Goal: Information Seeking & Learning: Learn about a topic

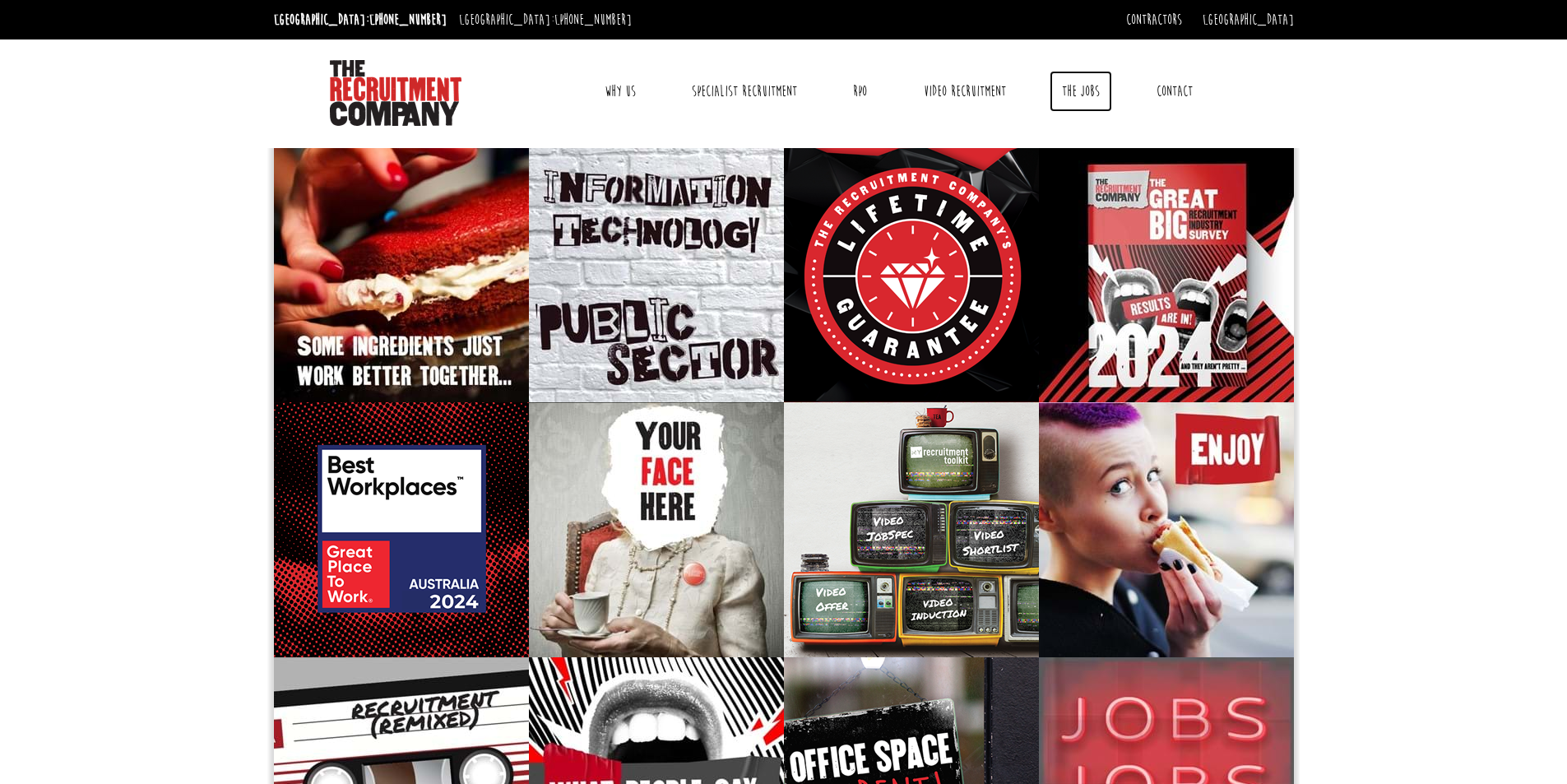
click at [1076, 90] on link "The Jobs" at bounding box center [1081, 91] width 63 height 41
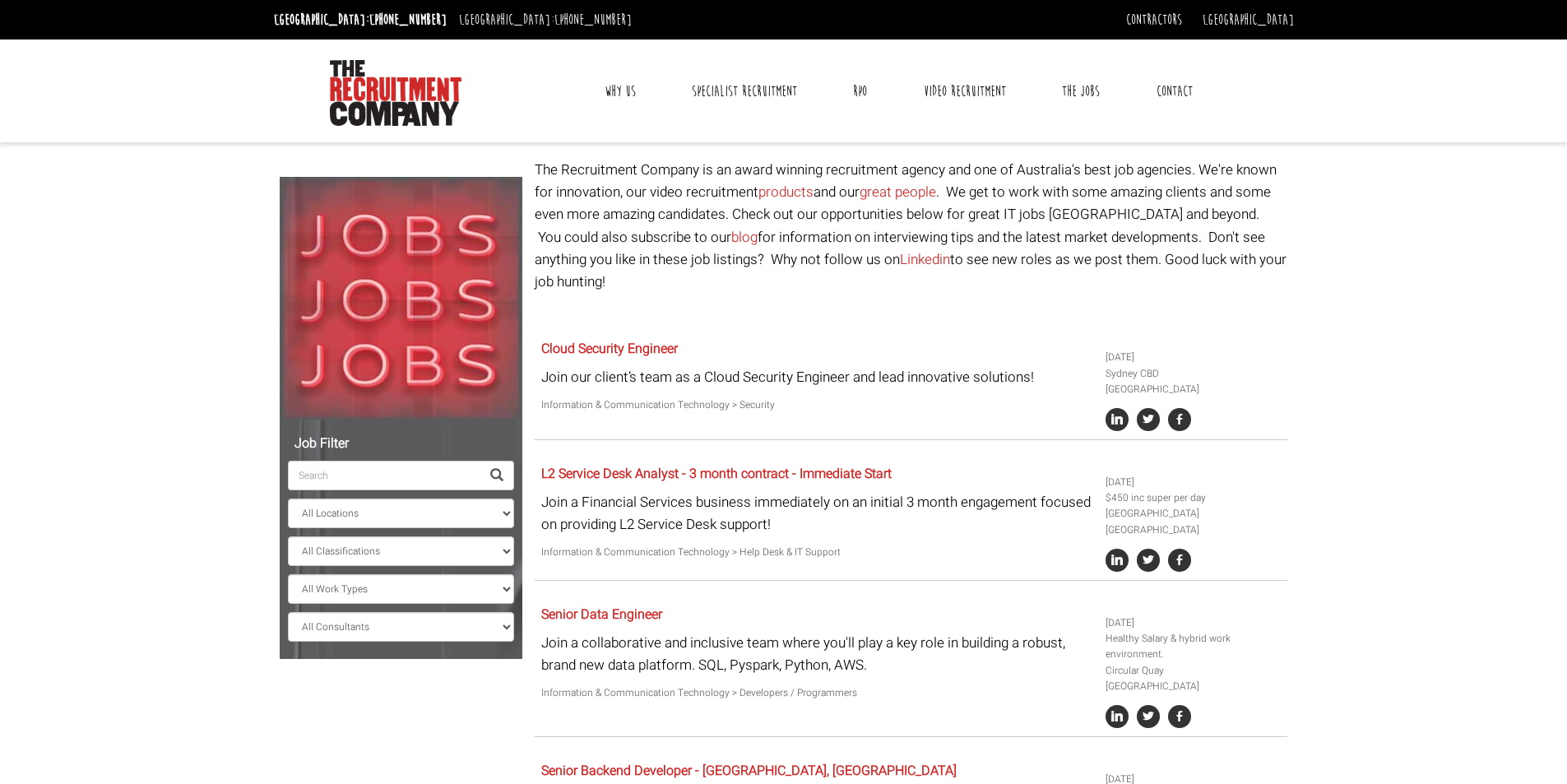
click at [352, 480] on input "search" at bounding box center [384, 475] width 192 height 29
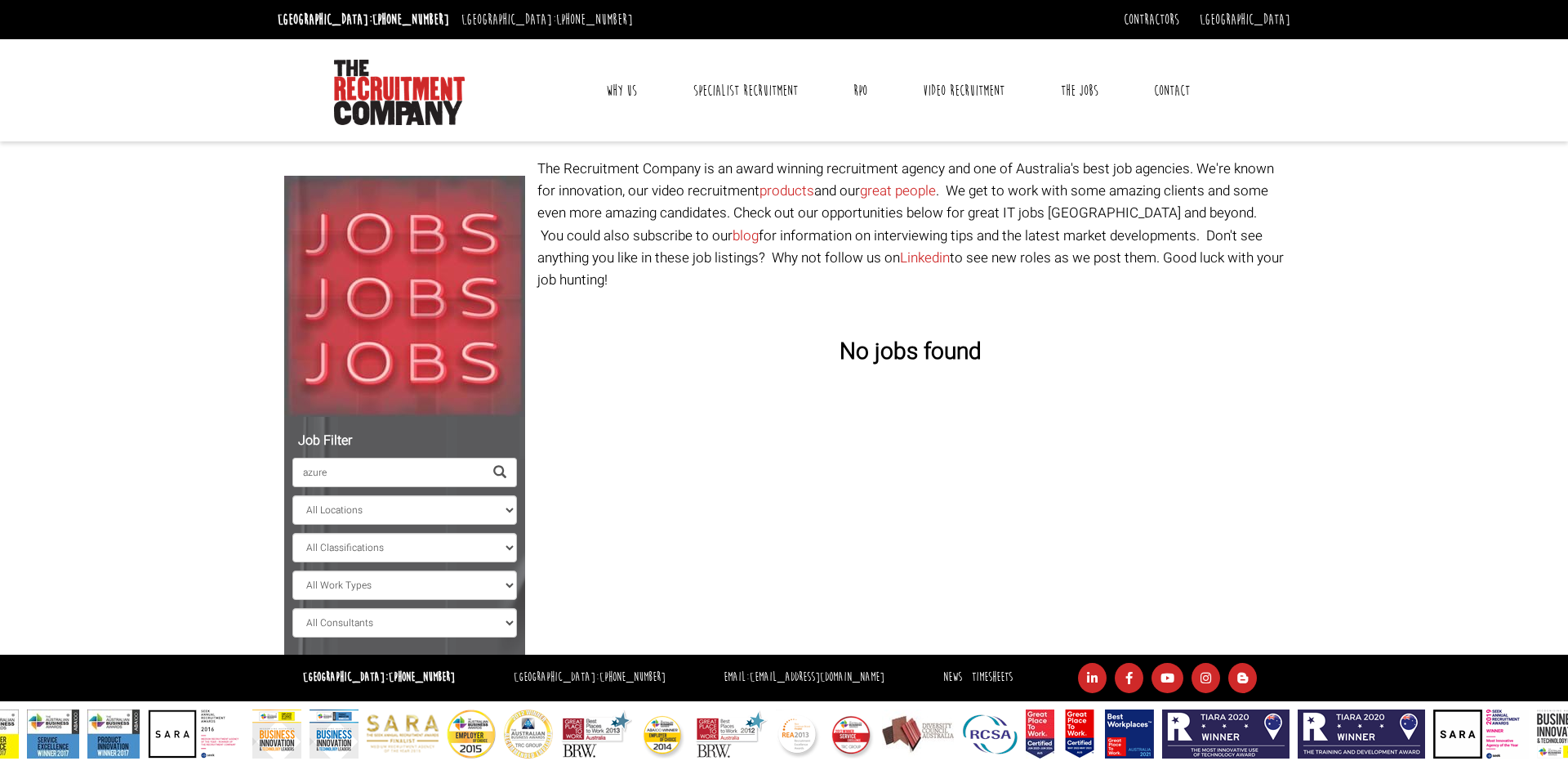
type input "azure"
click at [505, 517] on select "All Locations Sydney Melbourne Ireland Sydney CBD Parramatta Circular Quay Nort…" at bounding box center [405, 509] width 225 height 29
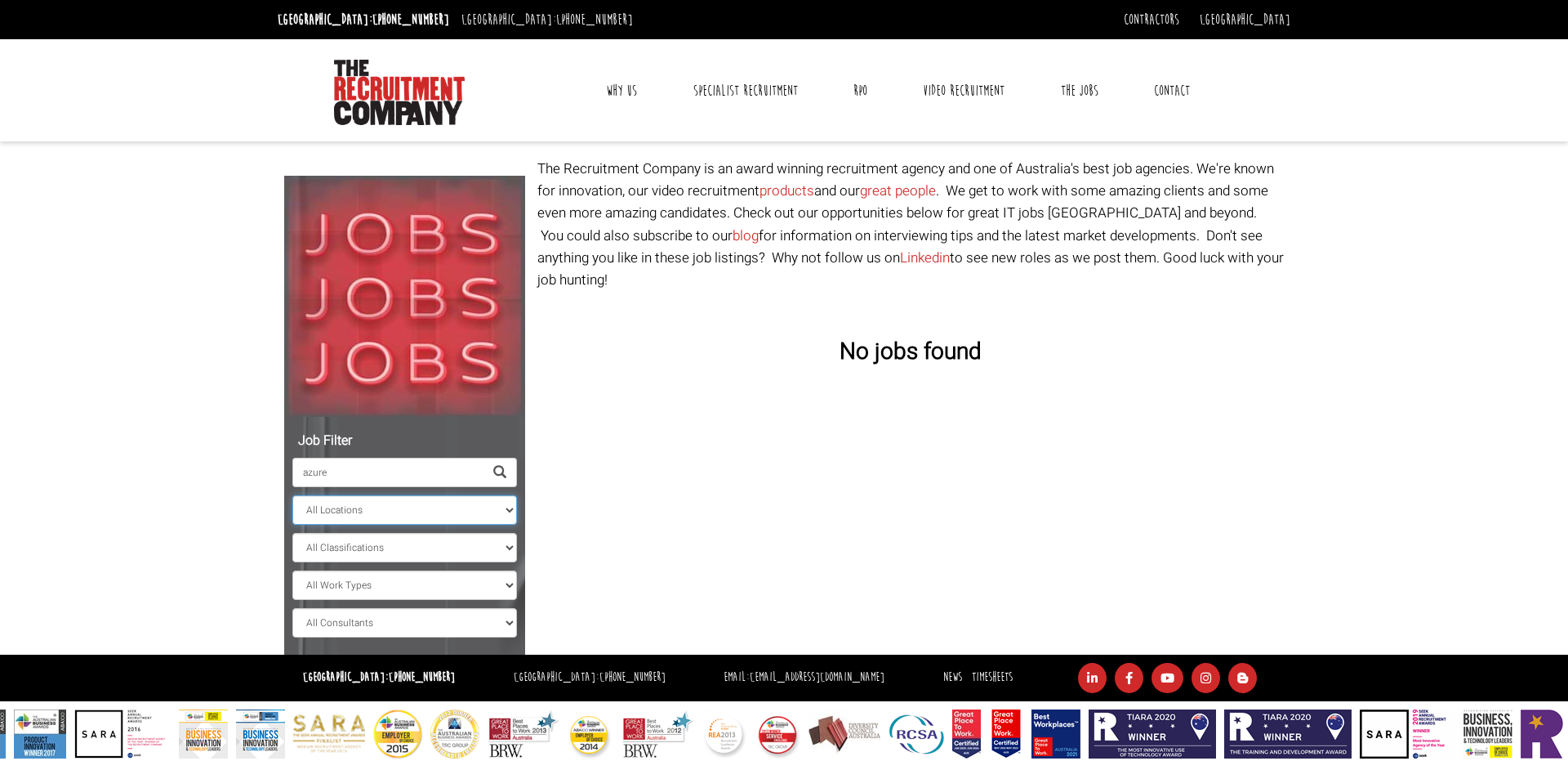
select select "[GEOGRAPHIC_DATA]"
click at [292, 495] on select "All Locations Sydney Melbourne Ireland Sydney CBD Parramatta Circular Quay Nort…" at bounding box center [405, 509] width 225 height 29
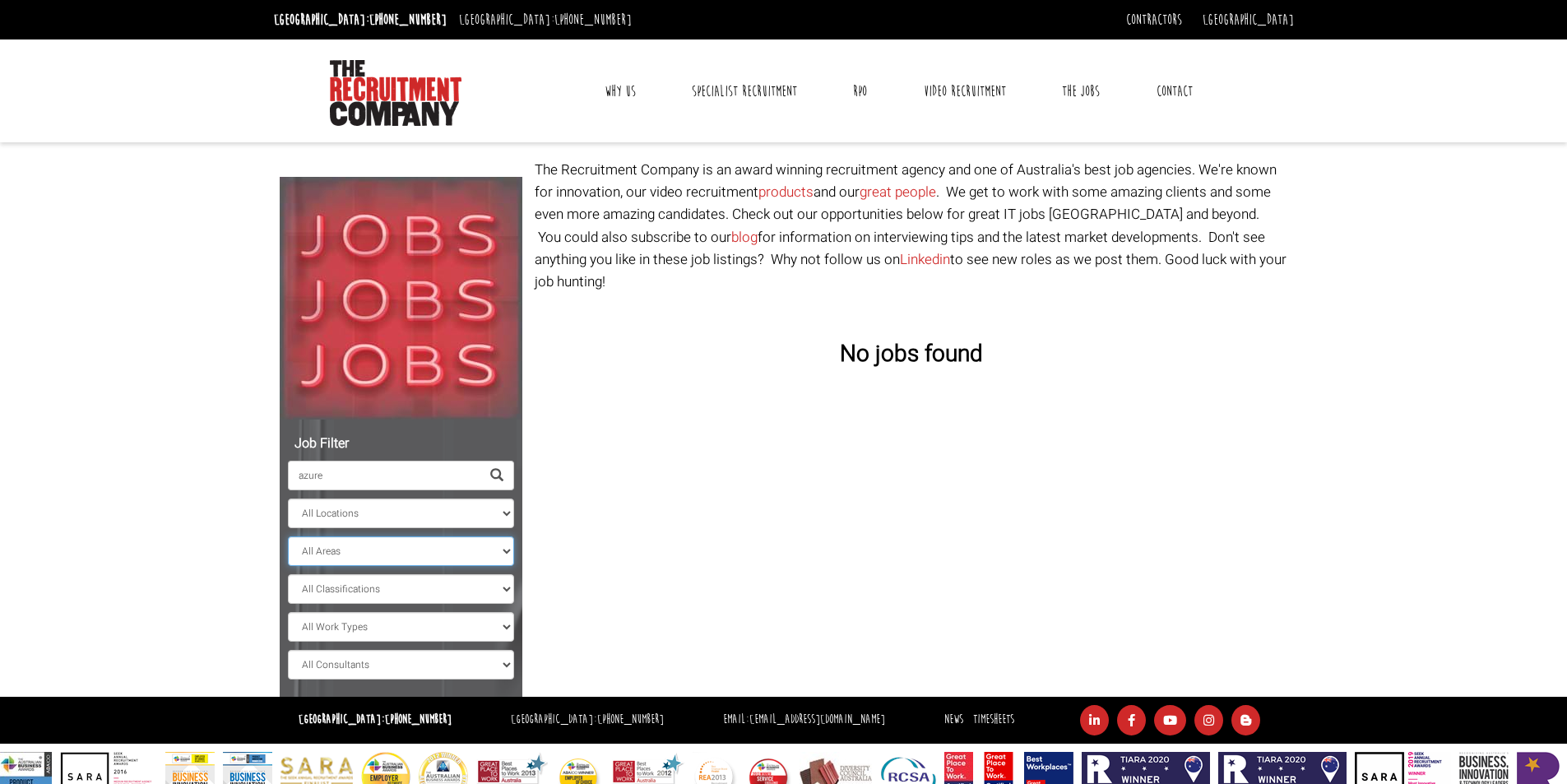
click at [454, 552] on select "All Areas" at bounding box center [401, 551] width 226 height 29
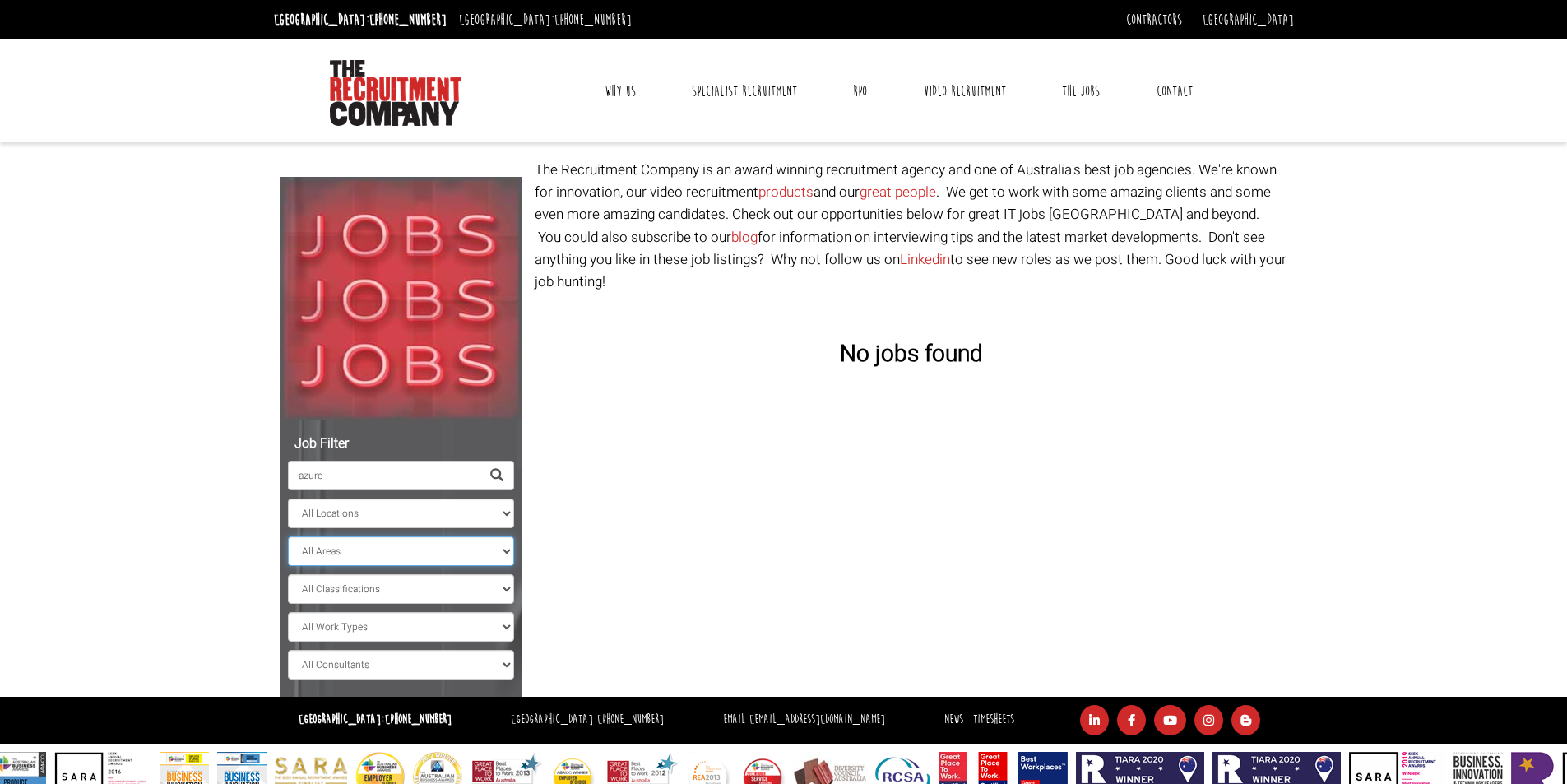
click at [288, 536] on select "All Areas" at bounding box center [401, 551] width 226 height 29
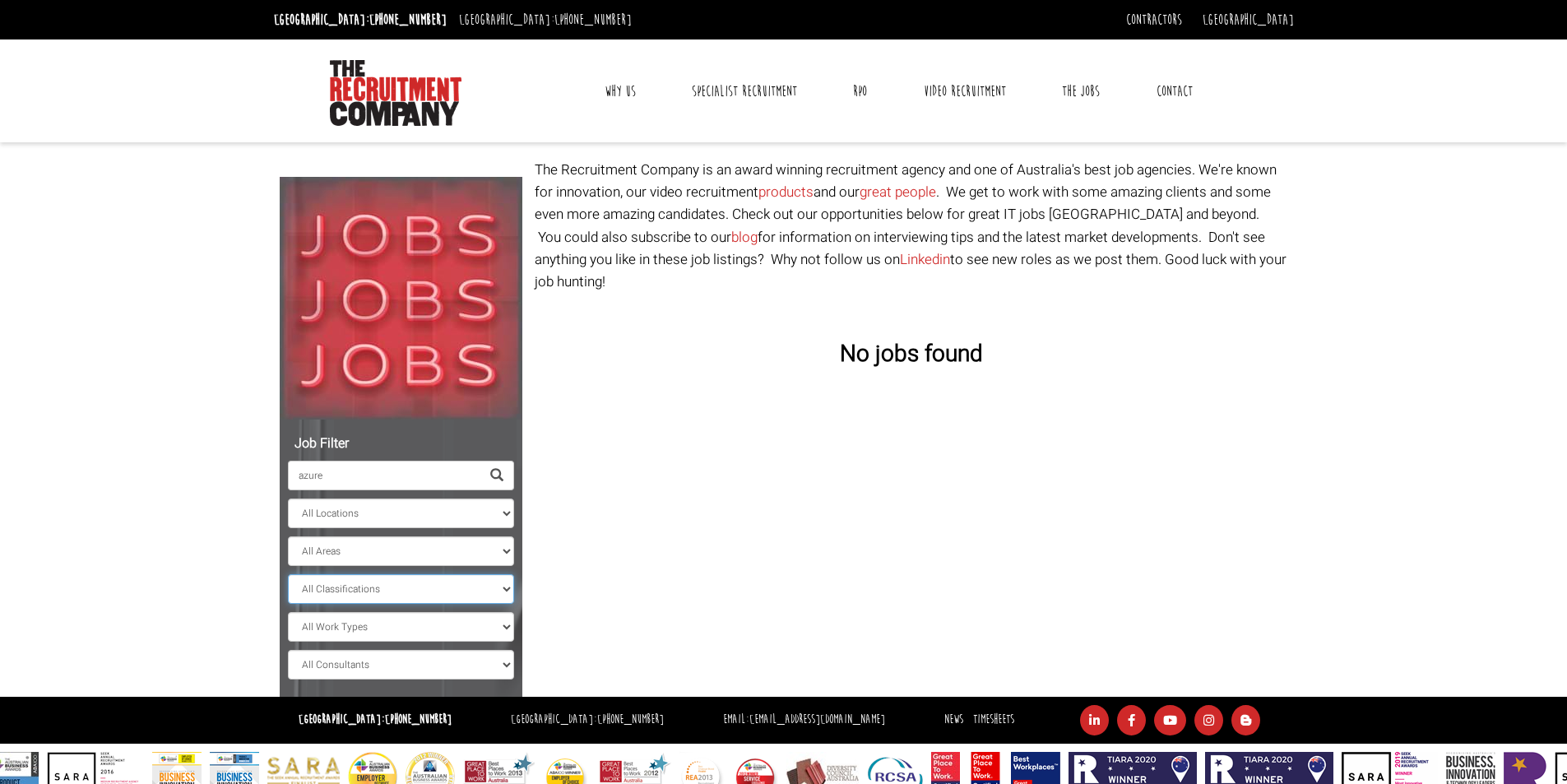
click at [448, 584] on select "All Classifications Banking & Financial Services Information & Communication Te…" at bounding box center [401, 589] width 226 height 29
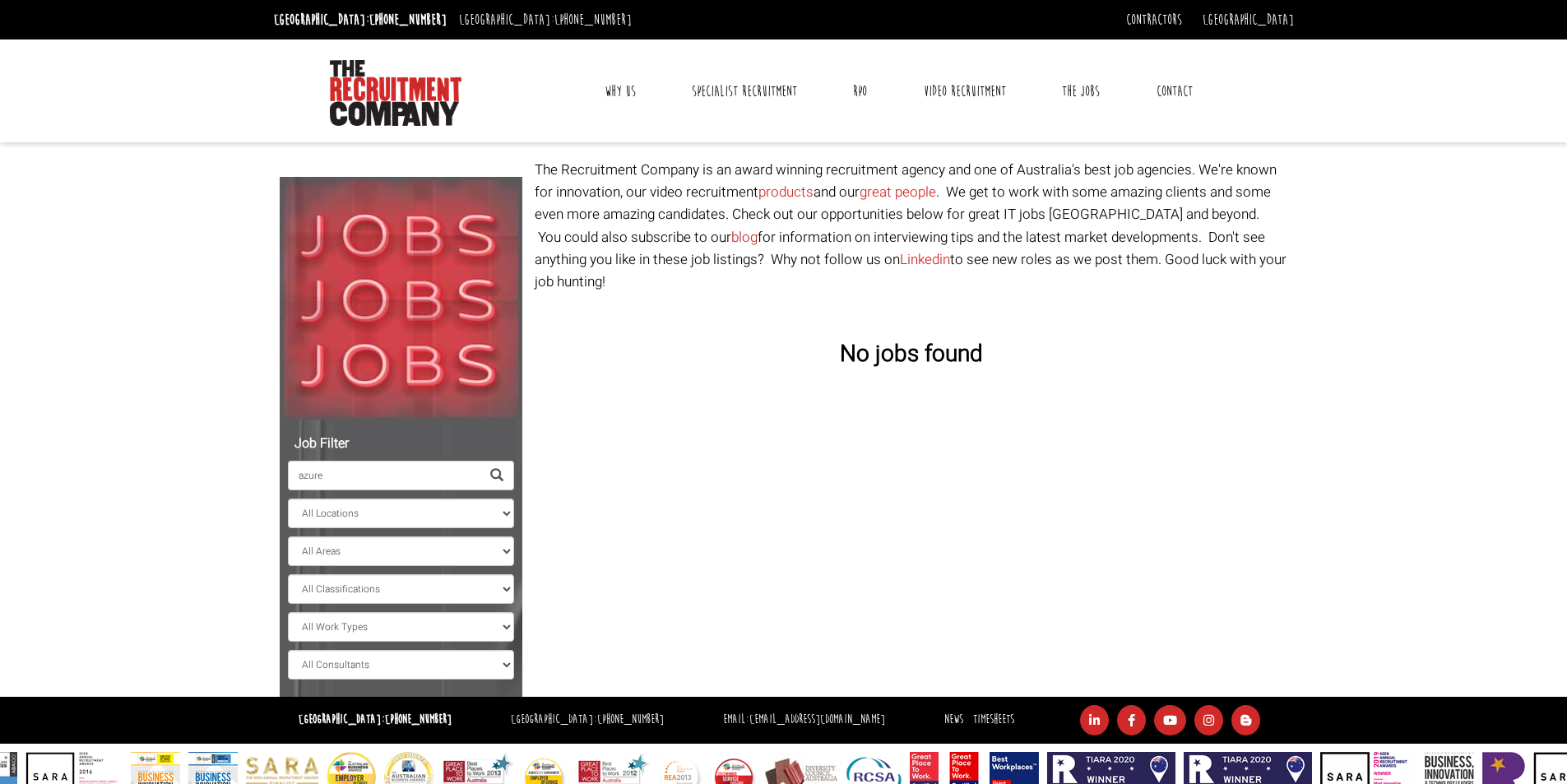
click at [628, 531] on div "Job Filter azure All Locations Sydney Melbourne Ireland Sydney CBD Parramatta C…" at bounding box center [783, 427] width 1032 height 537
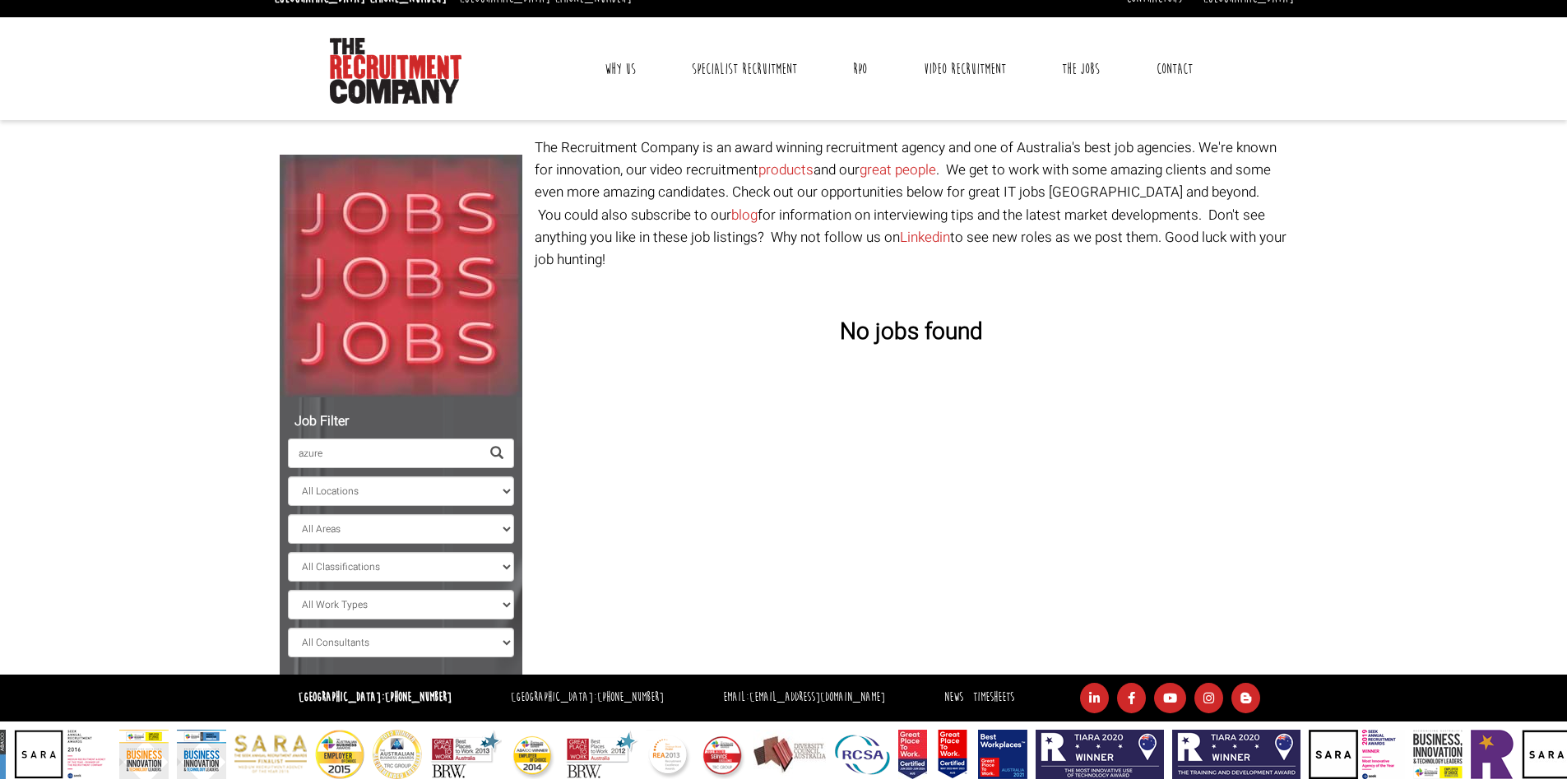
scroll to position [34, 0]
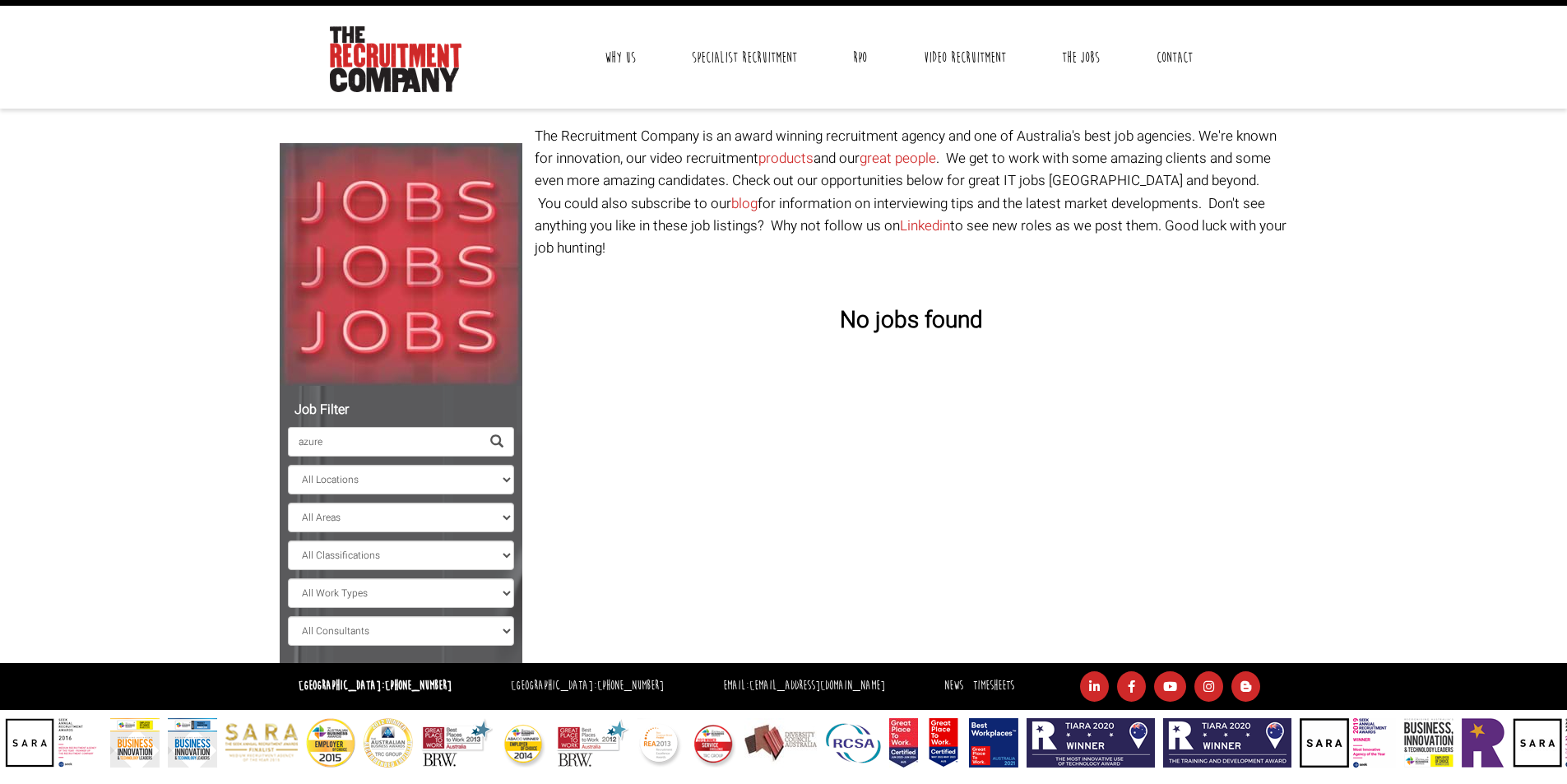
click at [498, 436] on span at bounding box center [497, 442] width 13 height 13
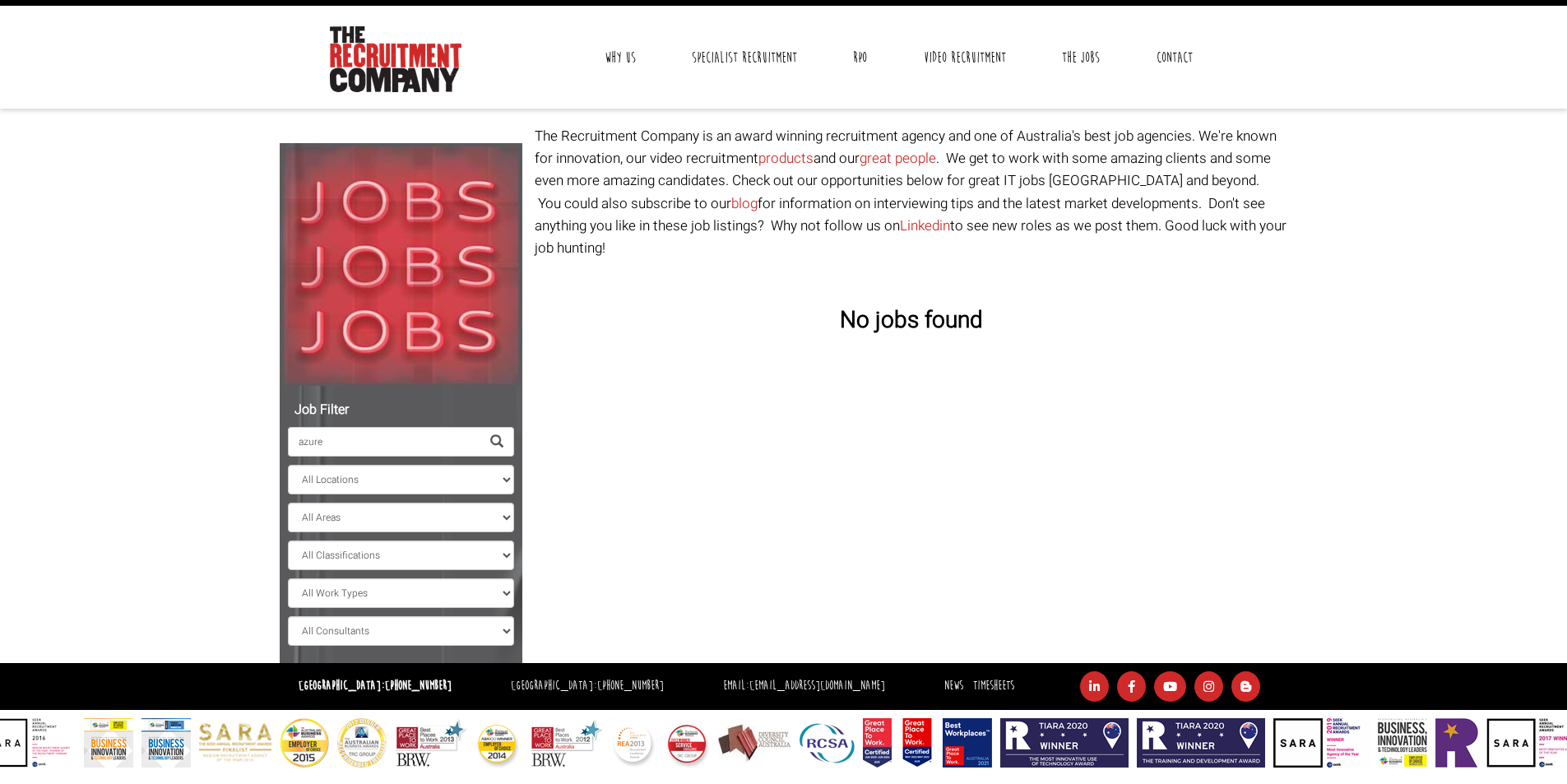
click at [493, 435] on span at bounding box center [497, 442] width 13 height 13
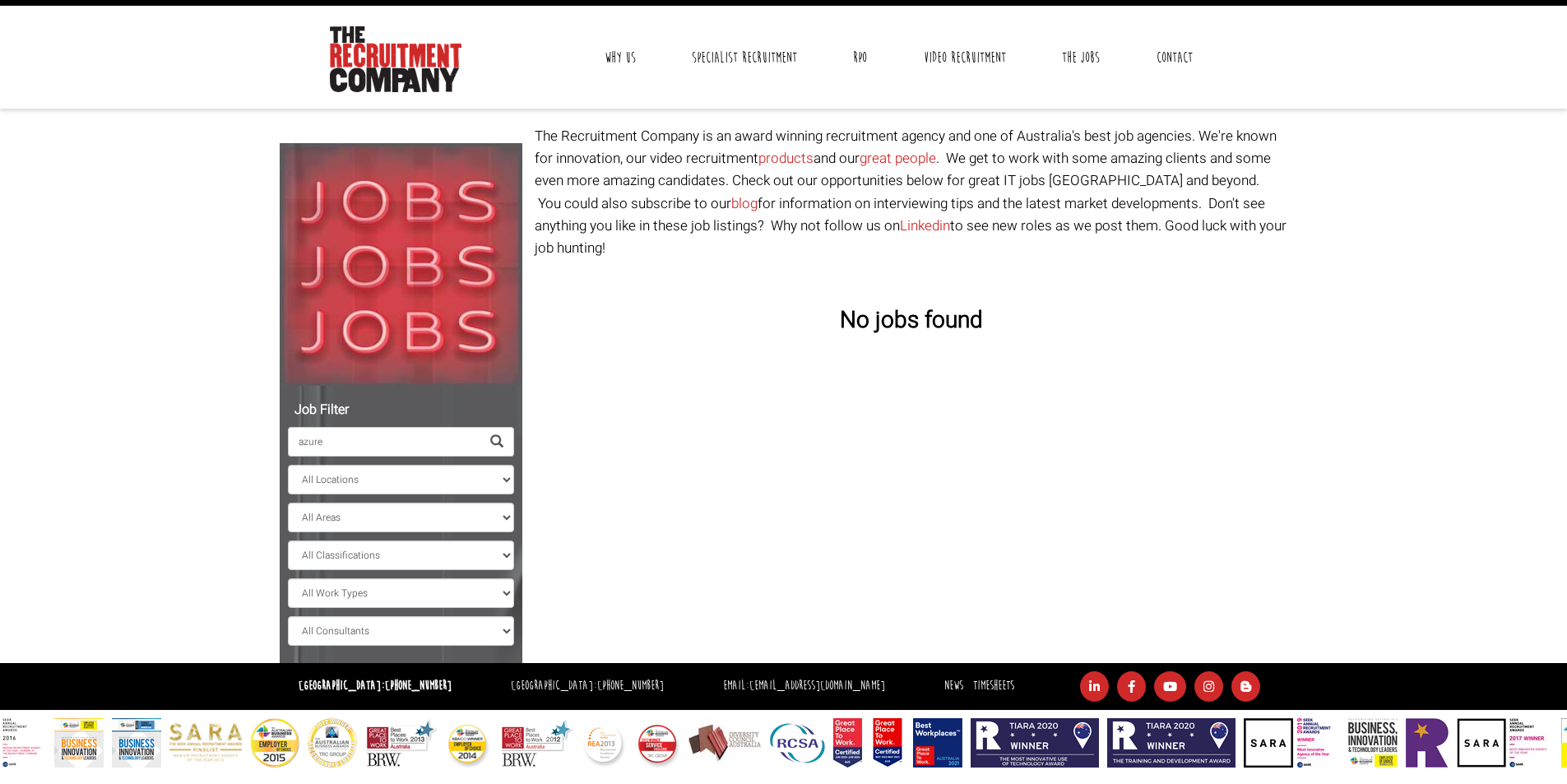
click at [424, 440] on input "azure" at bounding box center [384, 442] width 192 height 29
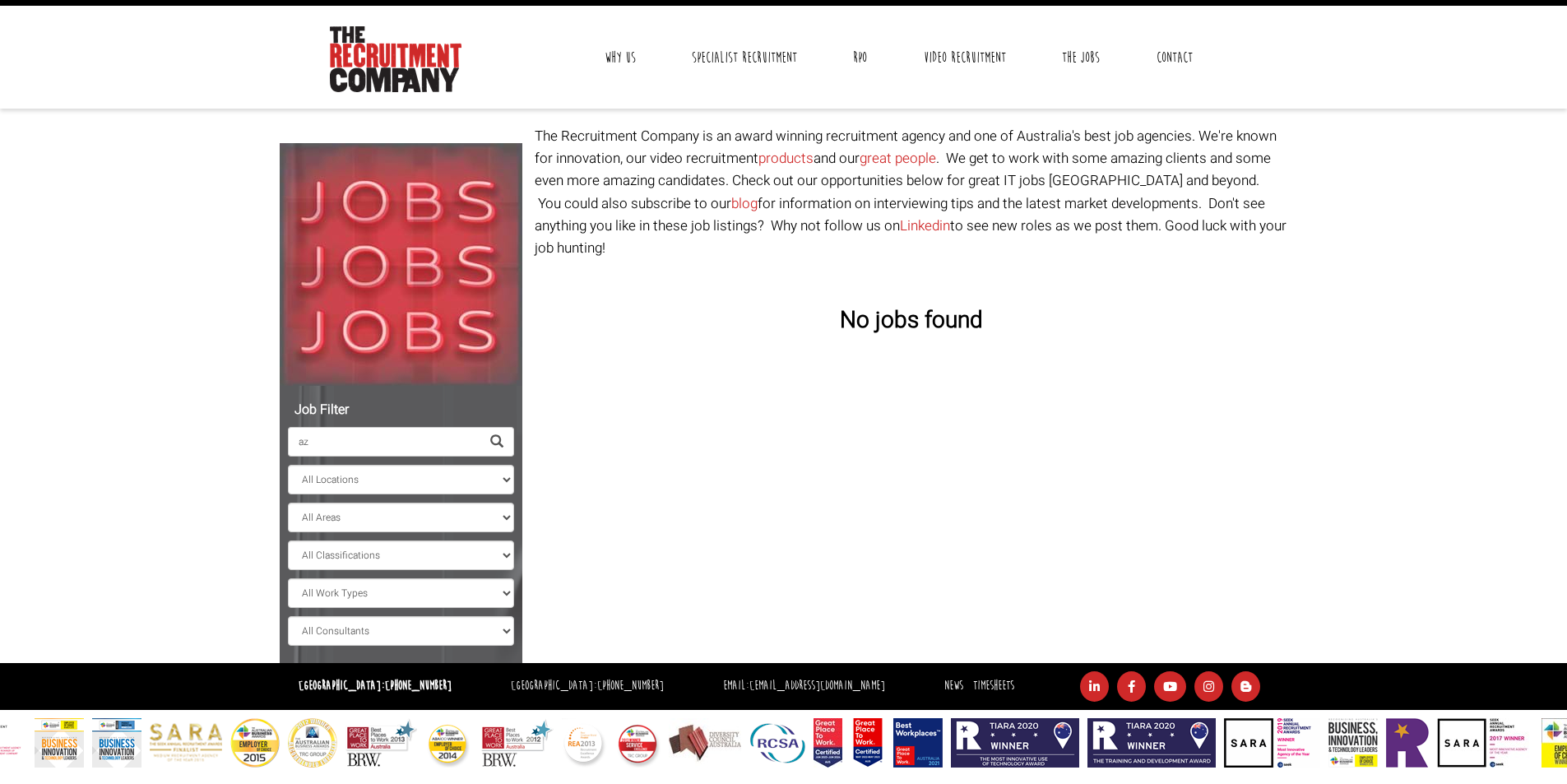
type input "a"
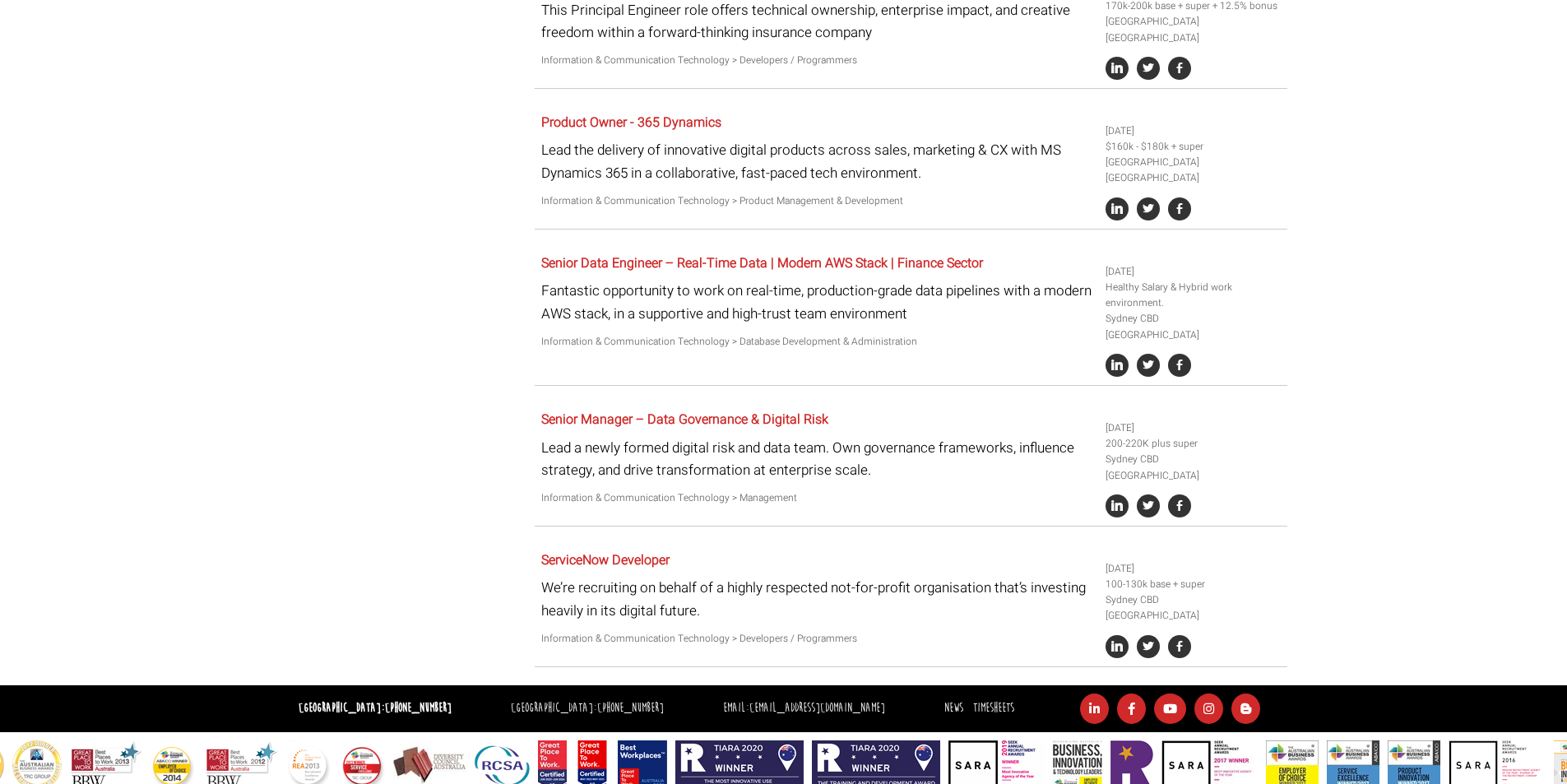
scroll to position [0, 0]
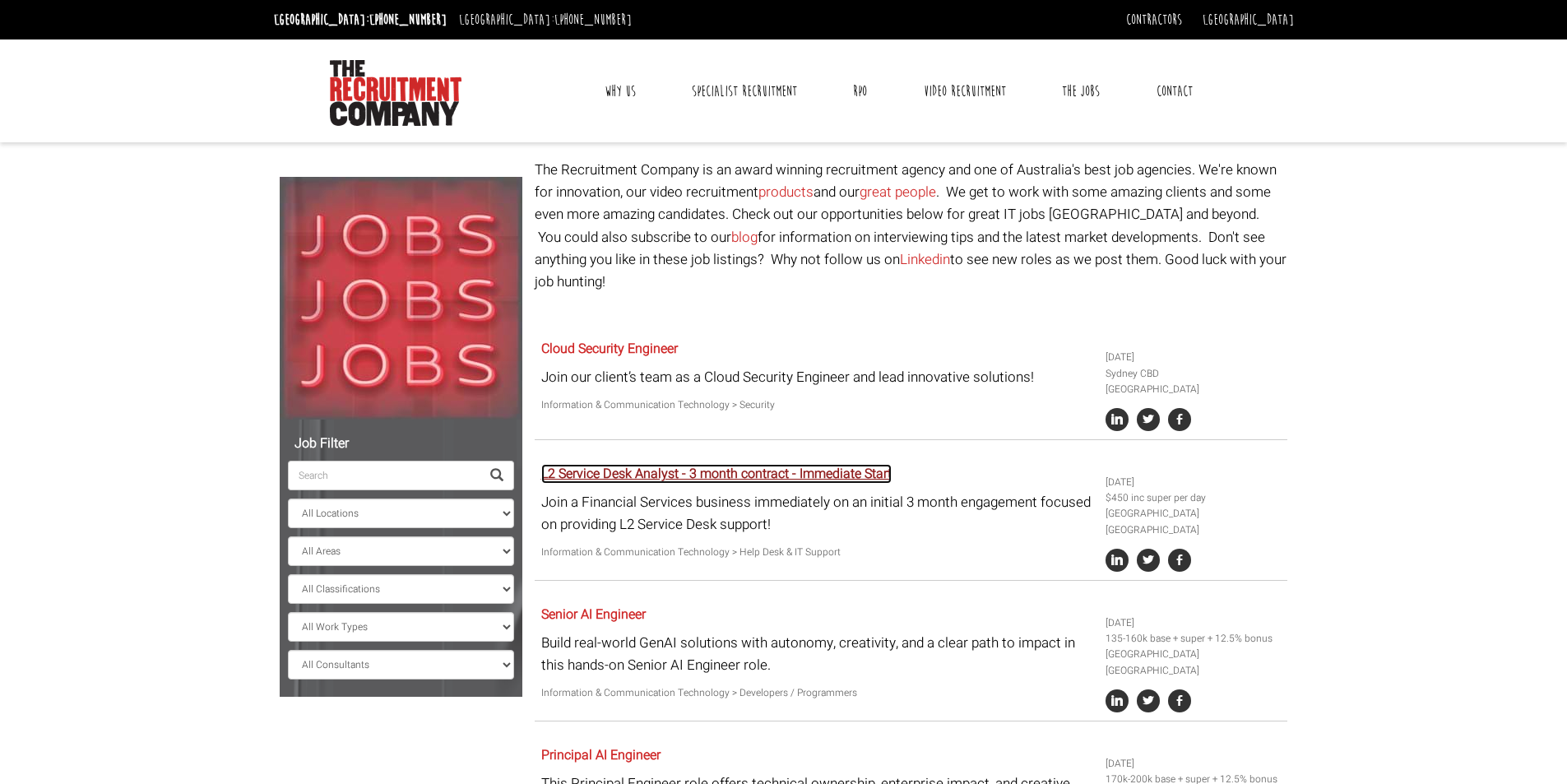
click at [658, 464] on link "L2 Service Desk Analyst - 3 month contract - Immediate Start" at bounding box center [716, 473] width 351 height 19
click at [759, 96] on link "Specialist Recruitment" at bounding box center [744, 91] width 130 height 41
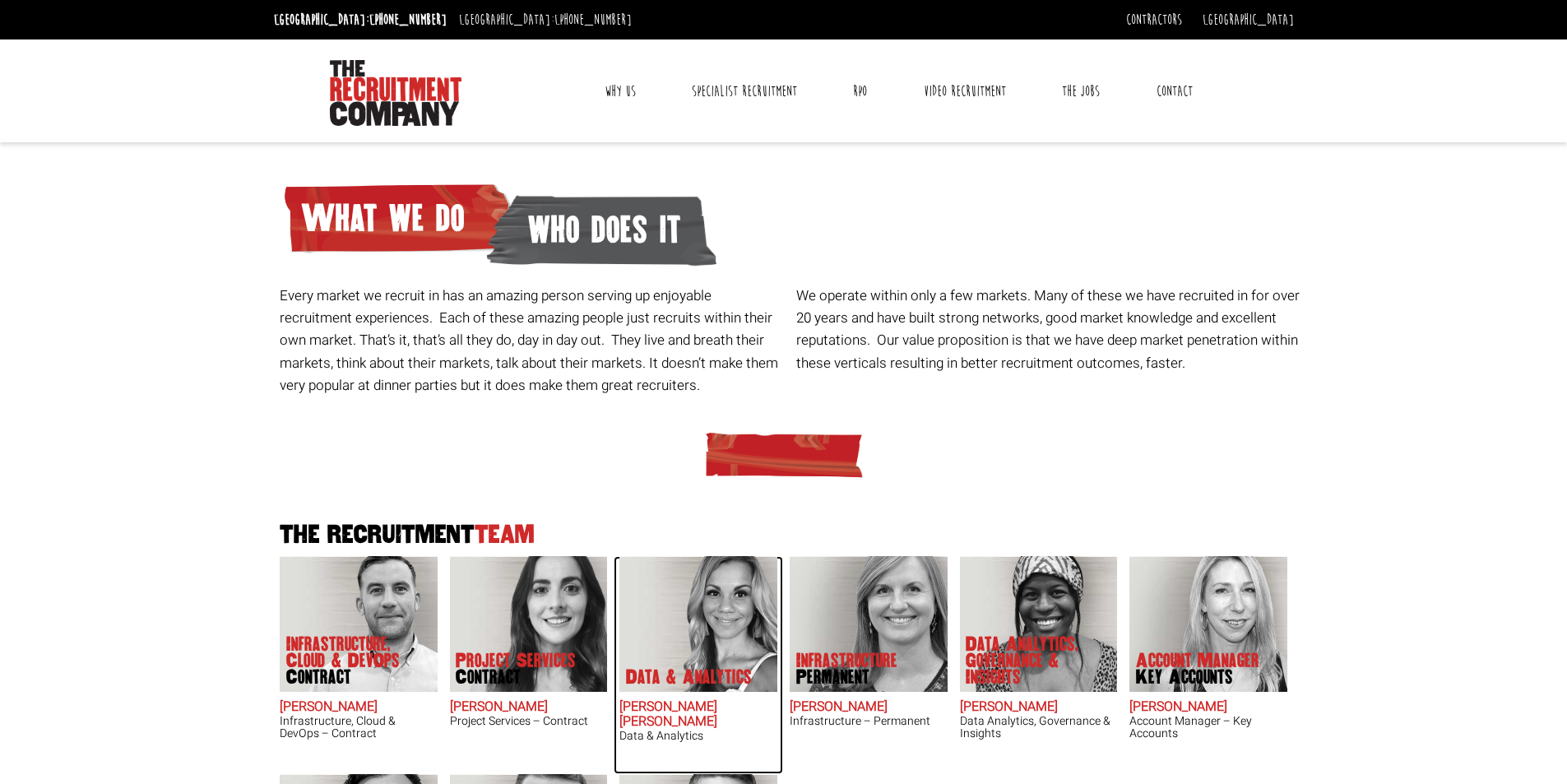
click at [673, 606] on img at bounding box center [699, 623] width 158 height 135
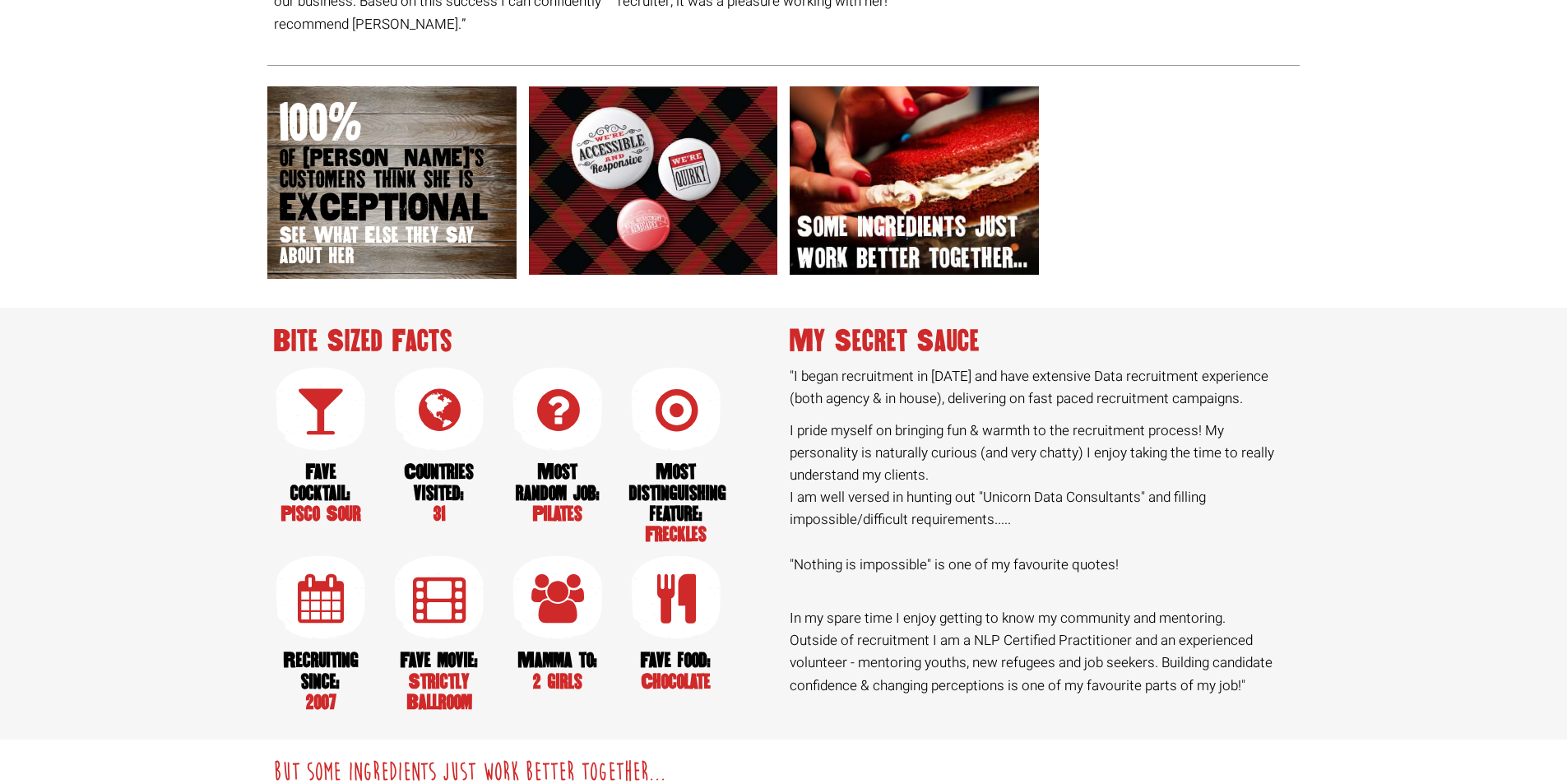
scroll to position [1338, 0]
